Goal: Find contact information: Find contact information

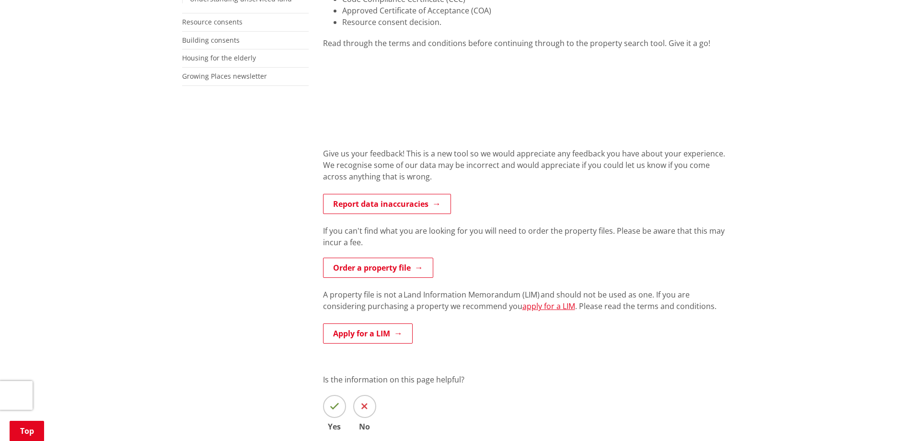
scroll to position [384, 0]
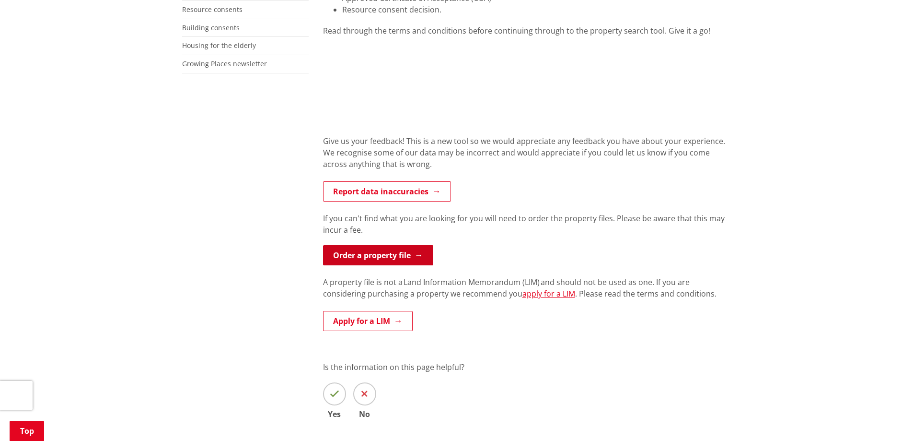
click at [372, 255] on link "Order a property file" at bounding box center [378, 255] width 110 height 20
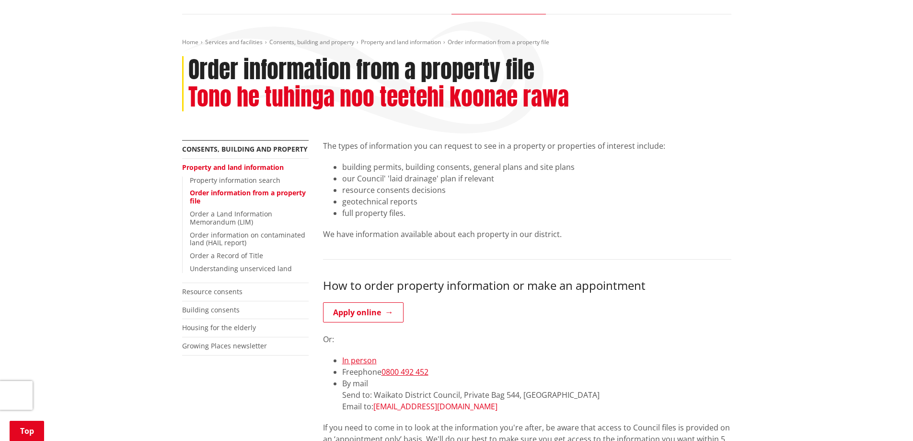
scroll to position [96, 0]
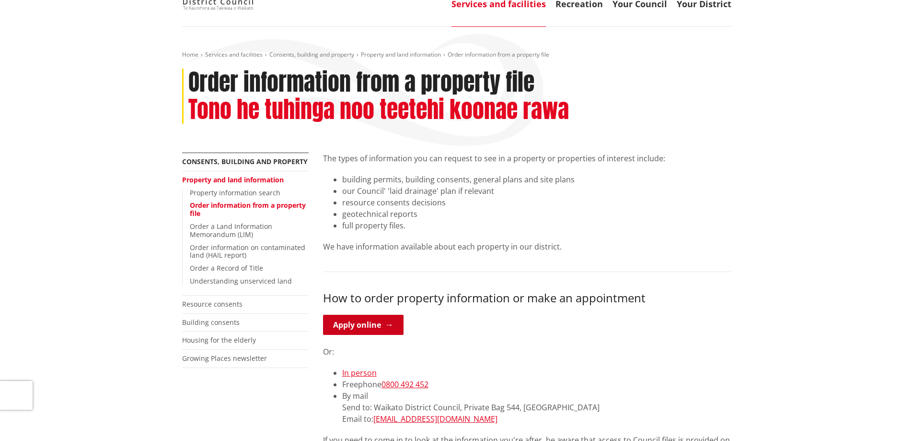
click at [354, 323] on link "Apply online" at bounding box center [363, 324] width 81 height 20
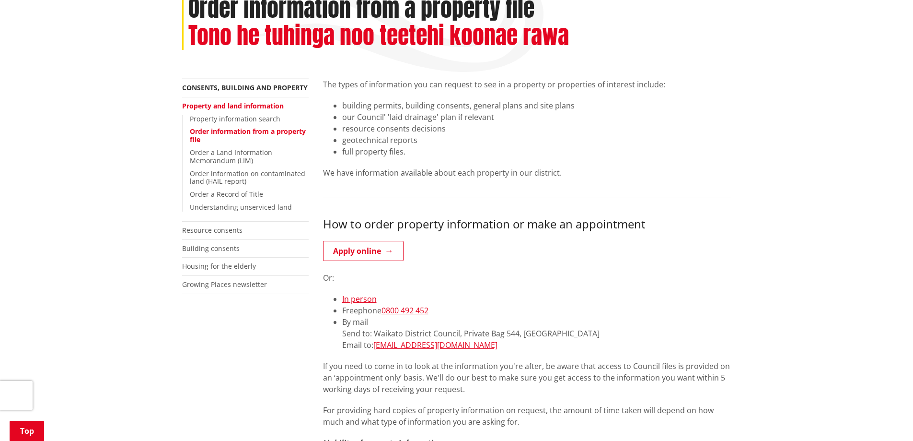
scroll to position [192, 0]
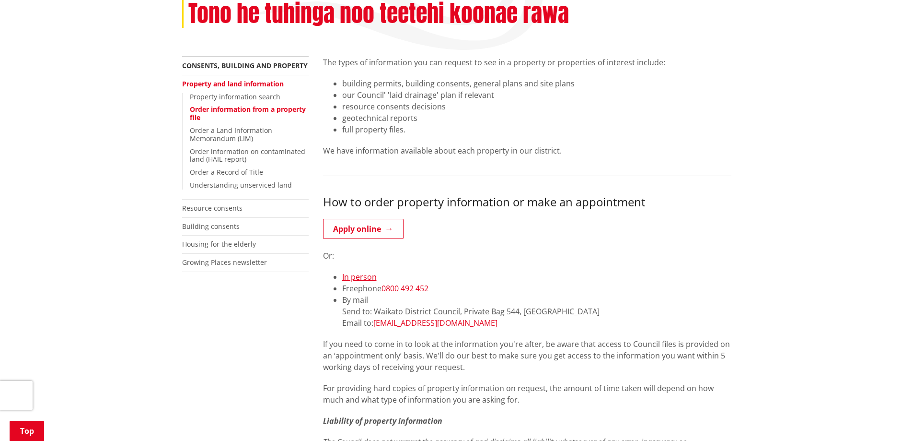
click at [414, 325] on link "[EMAIL_ADDRESS][DOMAIN_NAME]" at bounding box center [435, 322] width 124 height 11
